Goal: Transaction & Acquisition: Purchase product/service

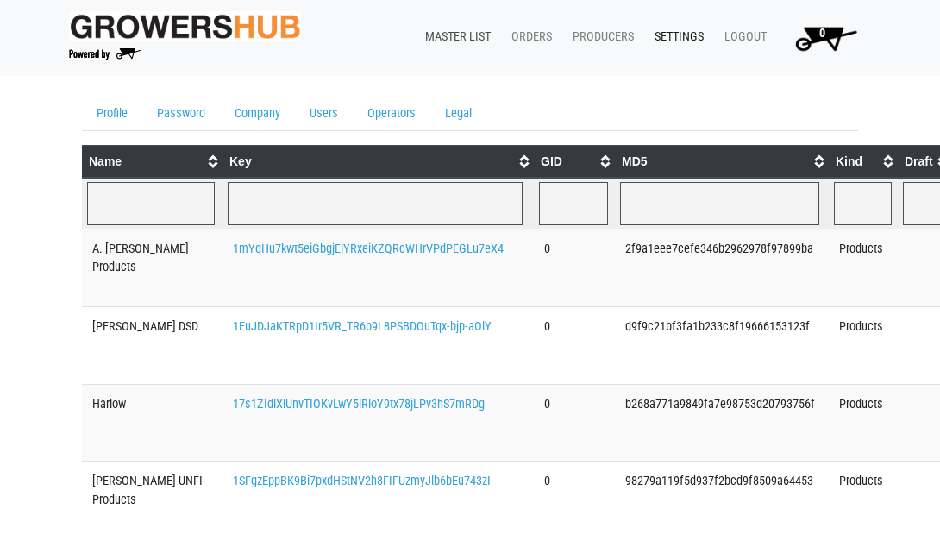
click at [456, 31] on link "Master List" at bounding box center [454, 37] width 86 height 33
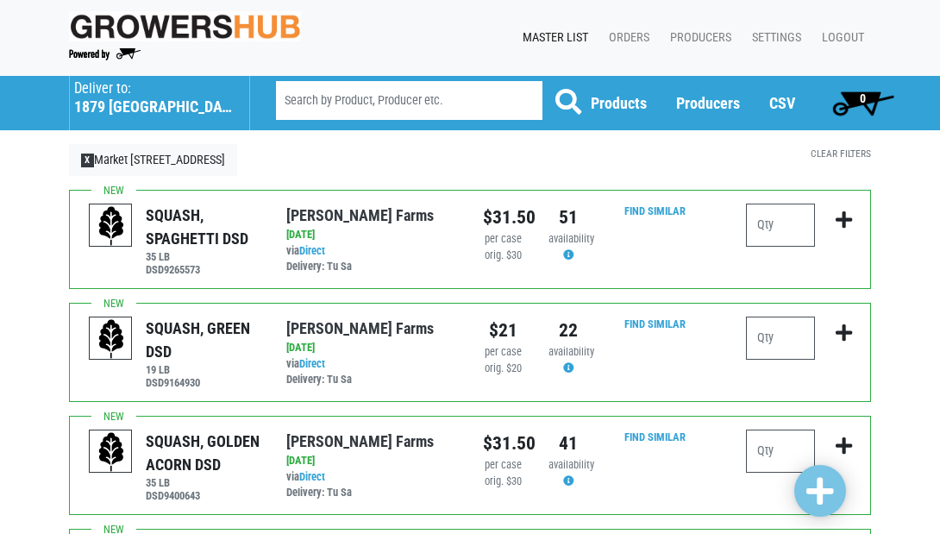
click at [104, 99] on h5 "1879 Altamont Avenue" at bounding box center [153, 106] width 158 height 19
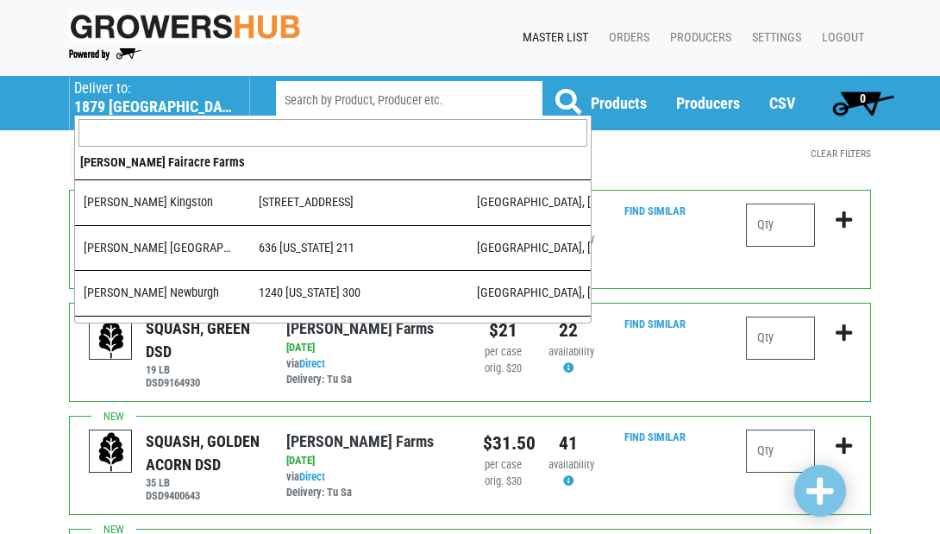
scroll to position [521, 0]
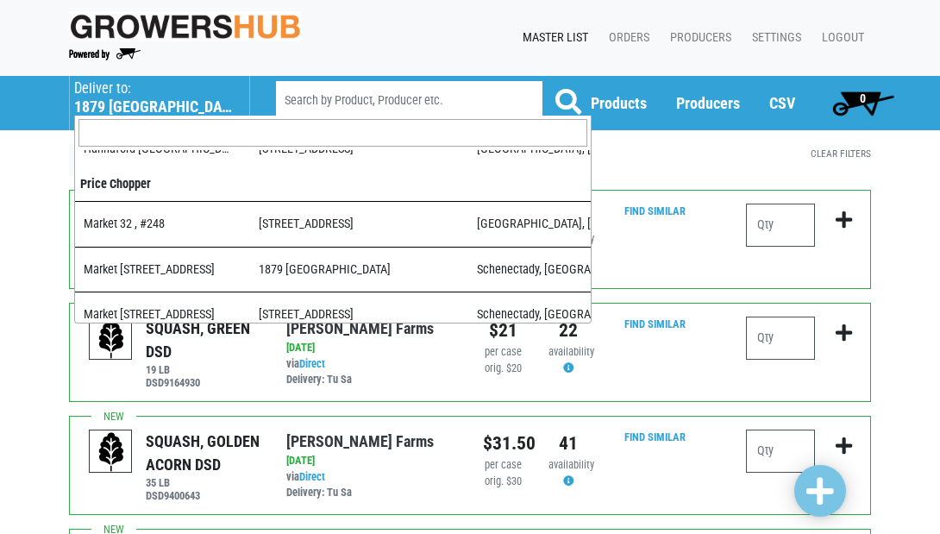
click at [134, 125] on input "search" at bounding box center [332, 133] width 509 height 28
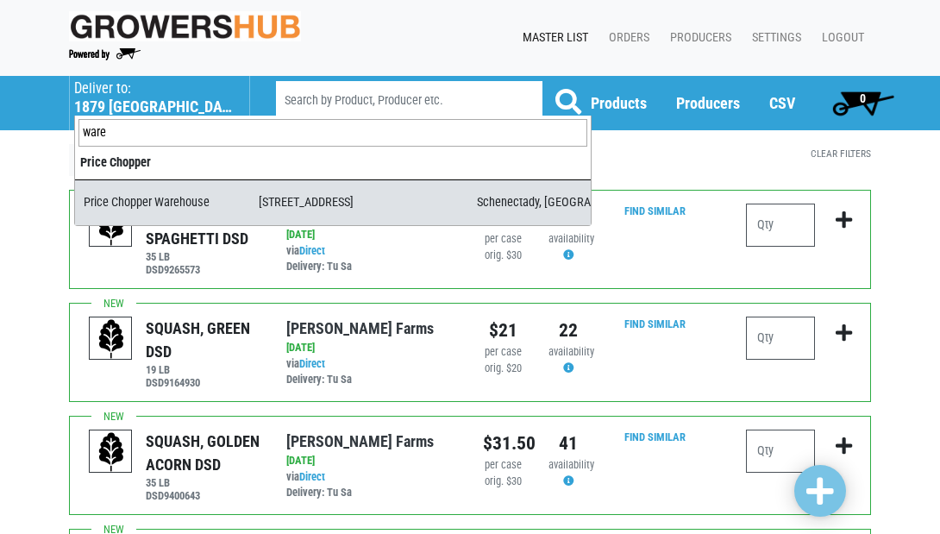
type input "ware"
select select "09c8e42b-1de4-48c1-8f2a-bab80d96e56e"
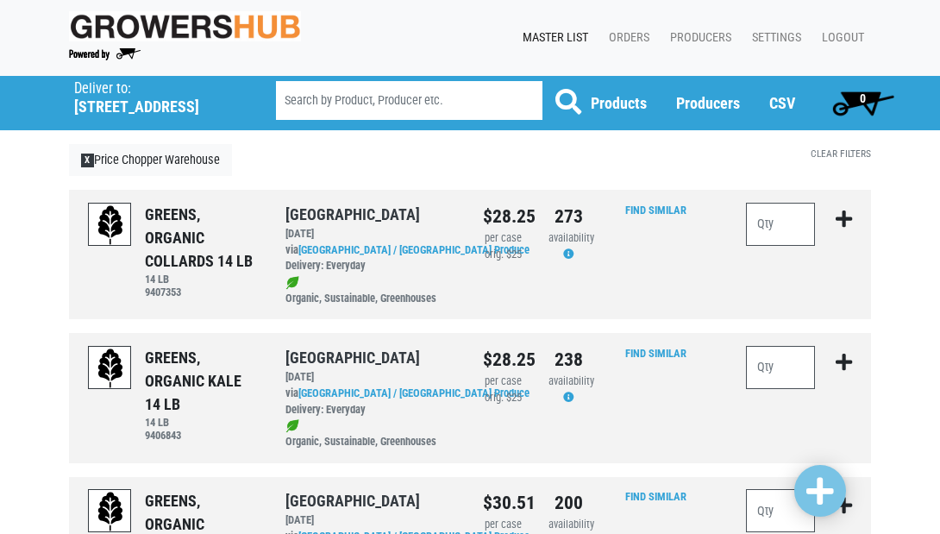
click at [316, 100] on input "search" at bounding box center [409, 100] width 266 height 39
type input "harlow"
click at [568, 102] on button at bounding box center [568, 102] width 53 height 43
click at [784, 223] on input "number" at bounding box center [780, 224] width 69 height 43
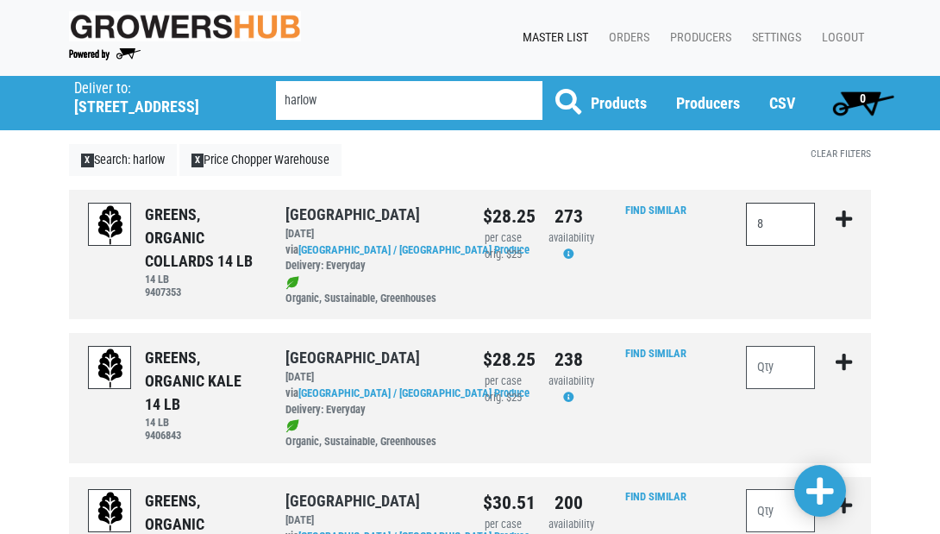
type input "8"
click at [767, 372] on input "number" at bounding box center [780, 367] width 69 height 43
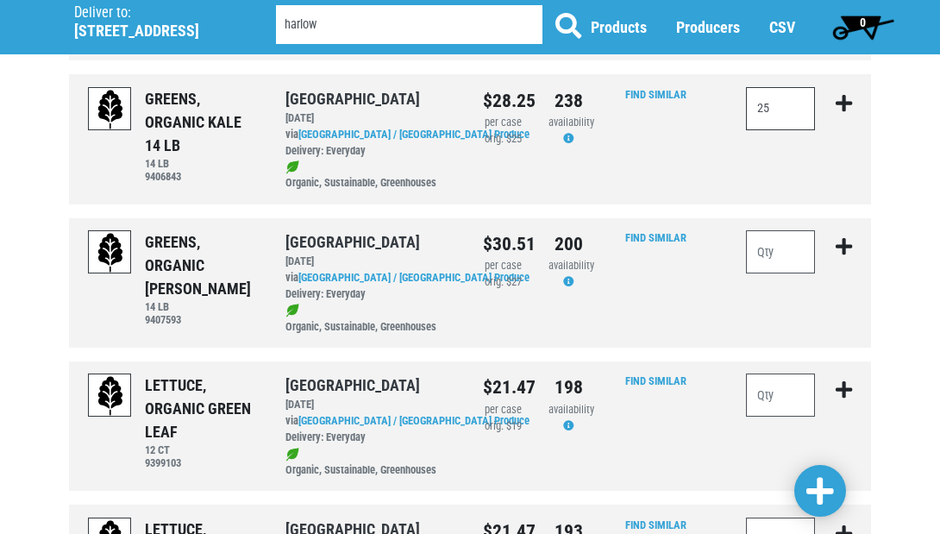
scroll to position [285, 0]
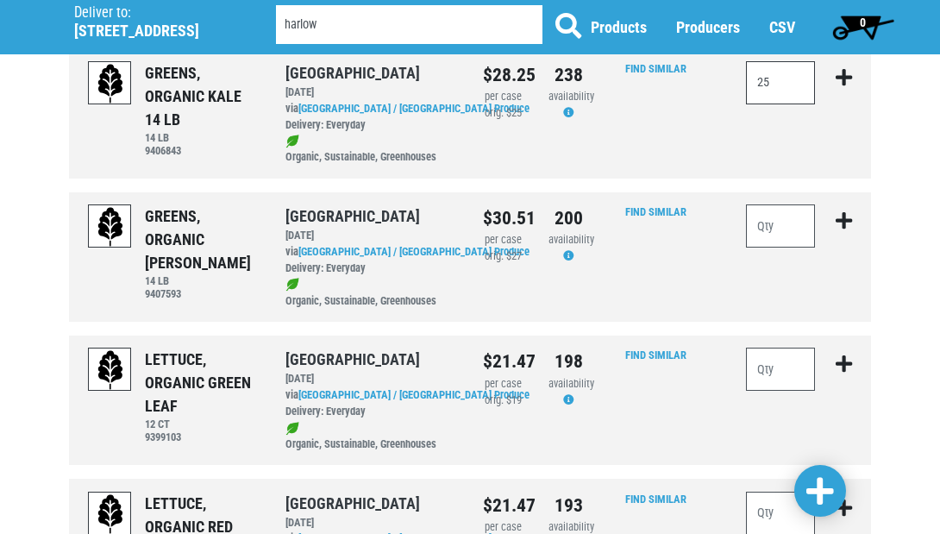
type input "25"
click at [778, 356] on input "number" at bounding box center [780, 369] width 69 height 43
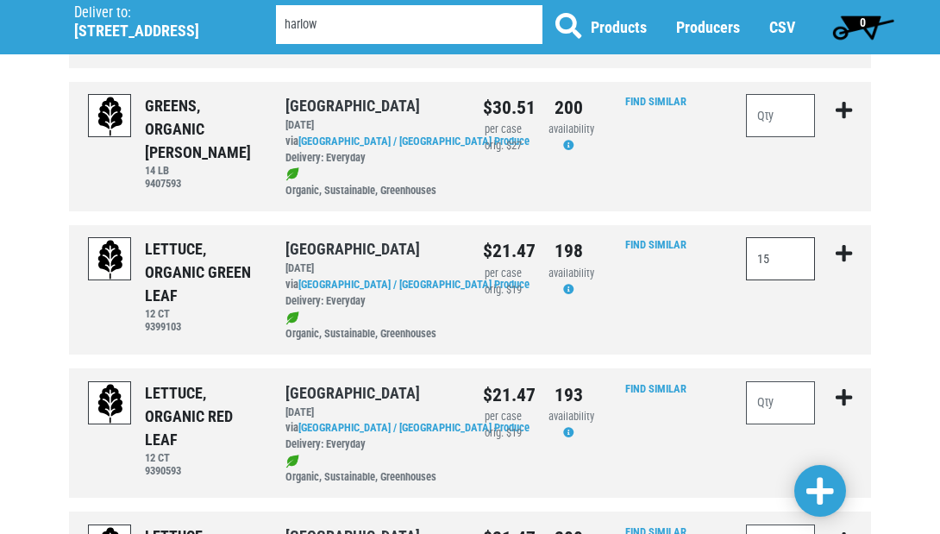
scroll to position [402, 0]
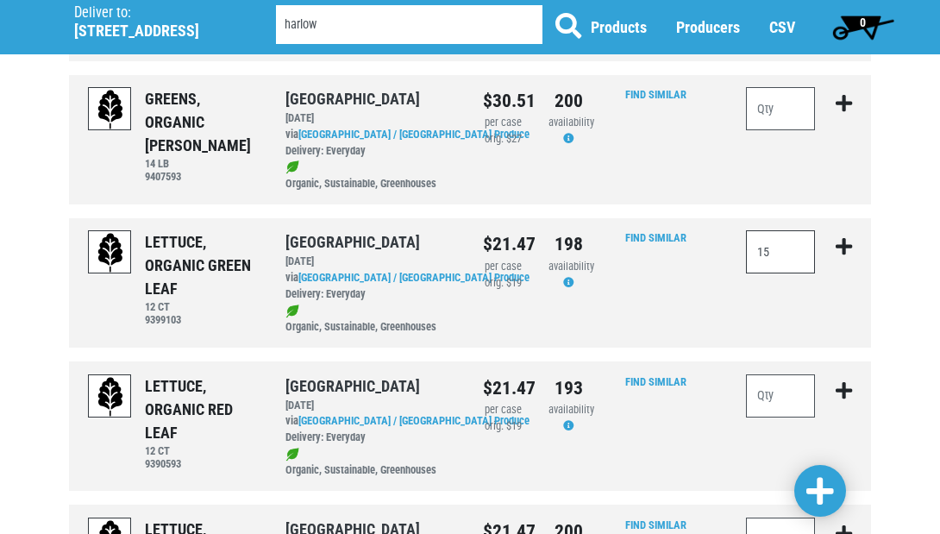
type input "15"
click at [773, 379] on input "number" at bounding box center [780, 395] width 69 height 43
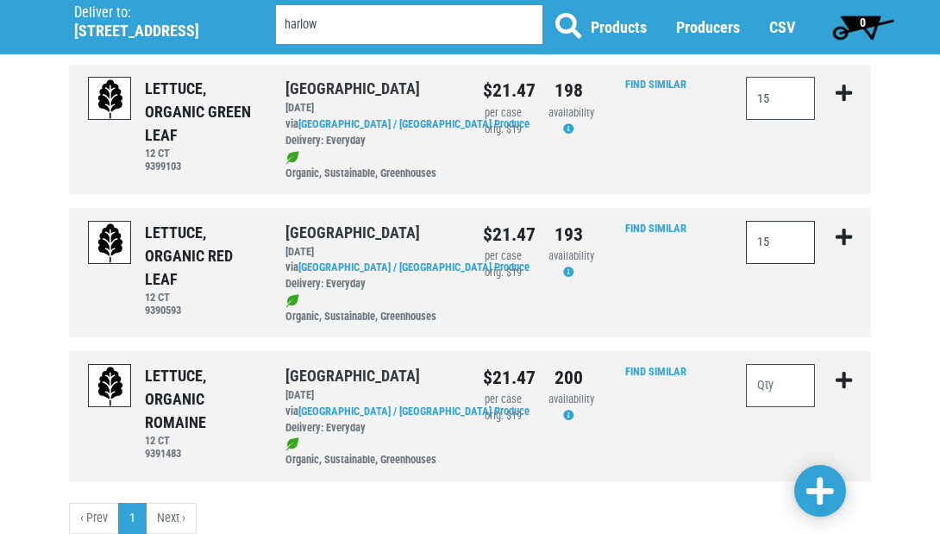
scroll to position [561, 0]
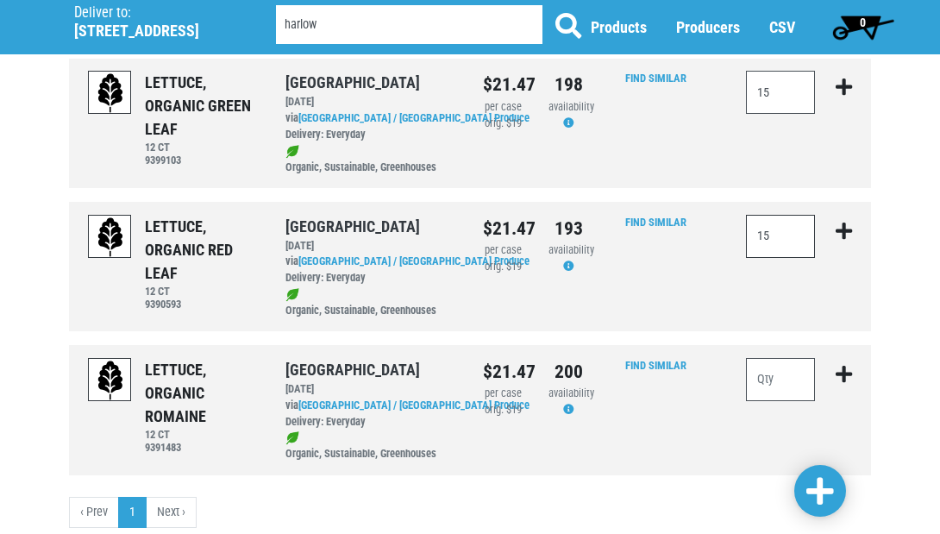
type input "15"
click at [778, 358] on input "number" at bounding box center [780, 379] width 69 height 43
type input "20"
click at [813, 492] on span at bounding box center [820, 491] width 28 height 31
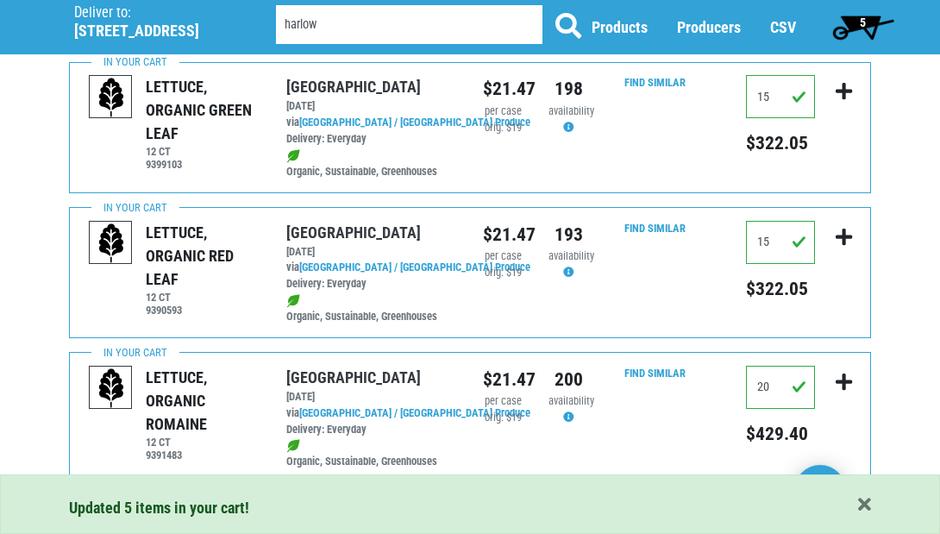
click at [866, 19] on span "5" at bounding box center [862, 26] width 77 height 34
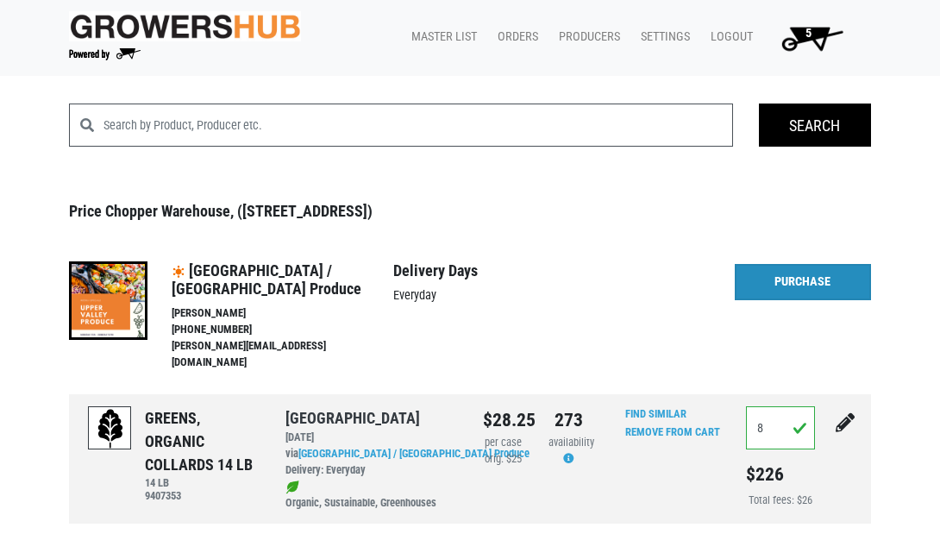
click at [787, 278] on link "Purchase" at bounding box center [803, 282] width 136 height 36
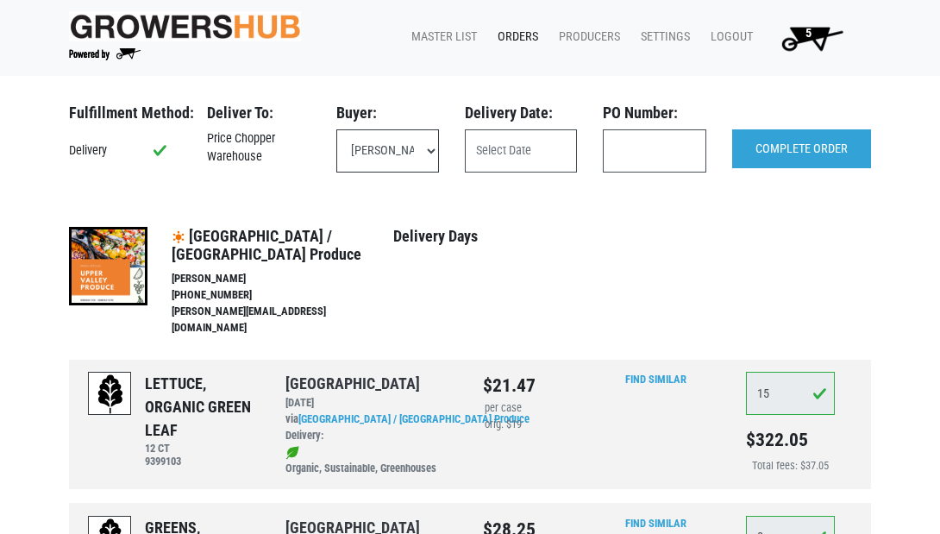
select select "eadb7b86-3440-4ccf-b1a2-9cf7cd704454"
click at [484, 155] on input "text" at bounding box center [521, 150] width 112 height 43
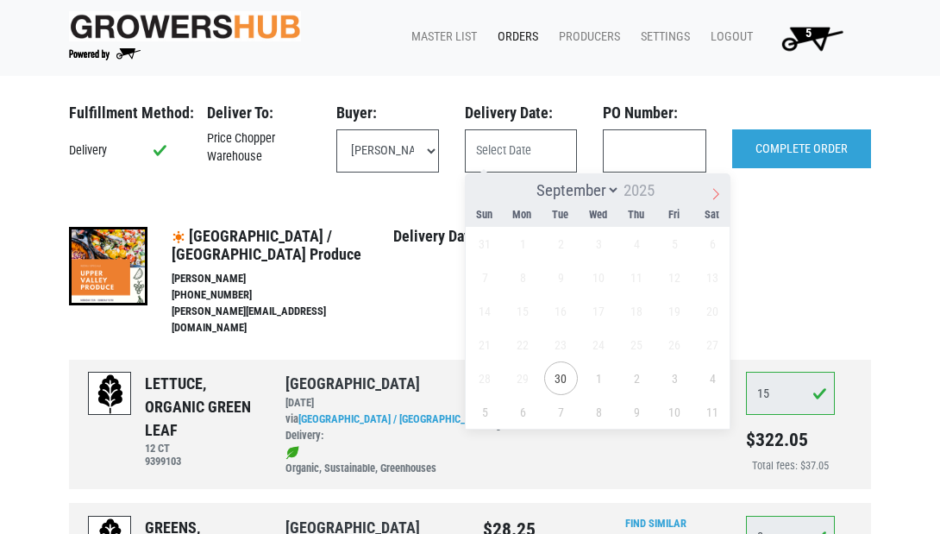
click at [715, 191] on icon at bounding box center [716, 194] width 12 height 12
select select "9"
click at [667, 243] on span "3" at bounding box center [675, 244] width 34 height 34
type input "2025-10-03"
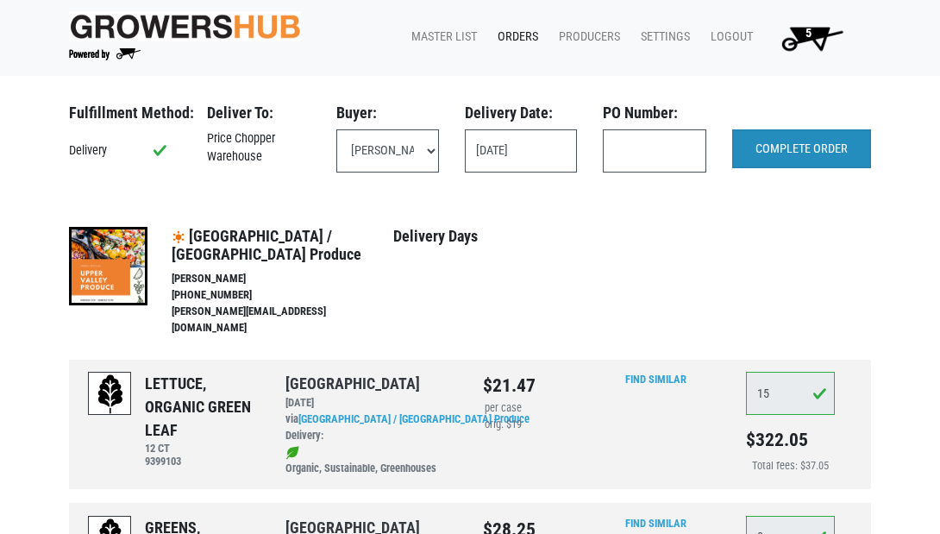
click at [792, 149] on input "COMPLETE ORDER" at bounding box center [801, 149] width 139 height 40
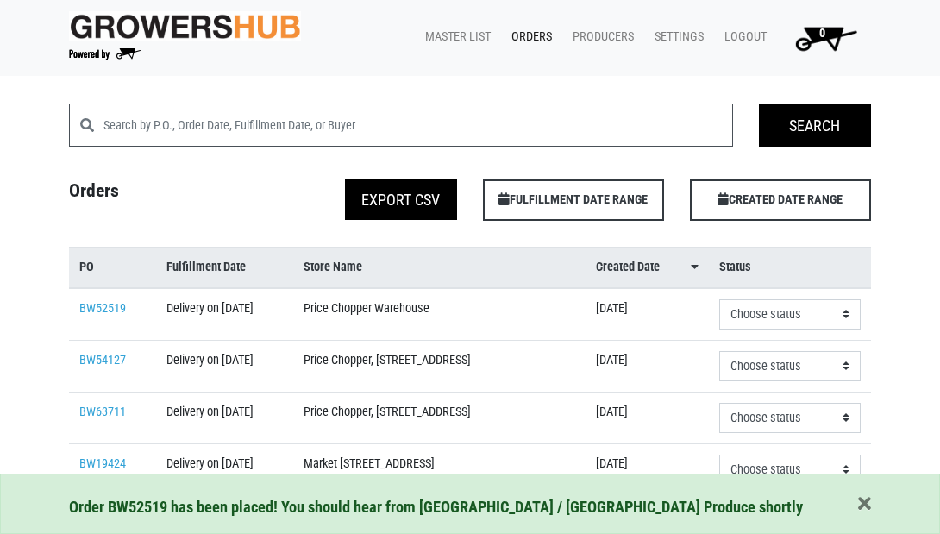
click at [535, 35] on link "Orders" at bounding box center [528, 37] width 61 height 33
